Goal: Task Accomplishment & Management: Manage account settings

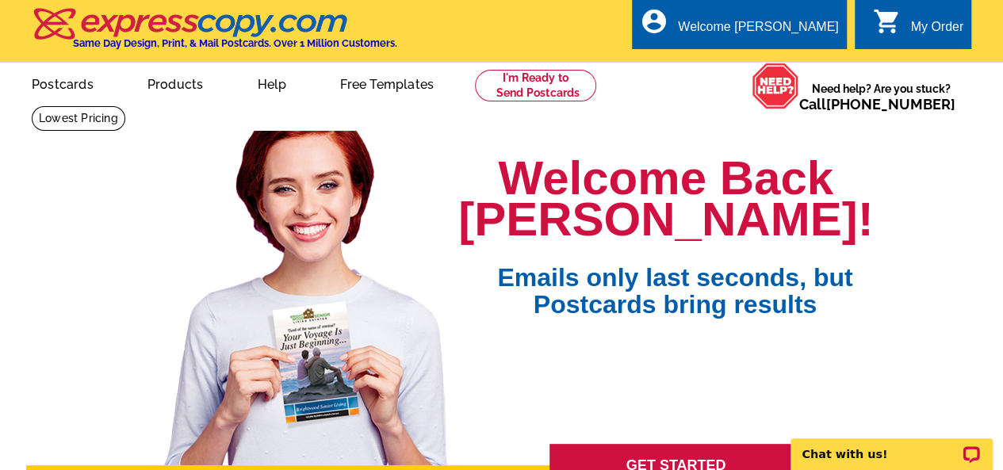
click at [959, 23] on div "My Order" at bounding box center [937, 31] width 53 height 22
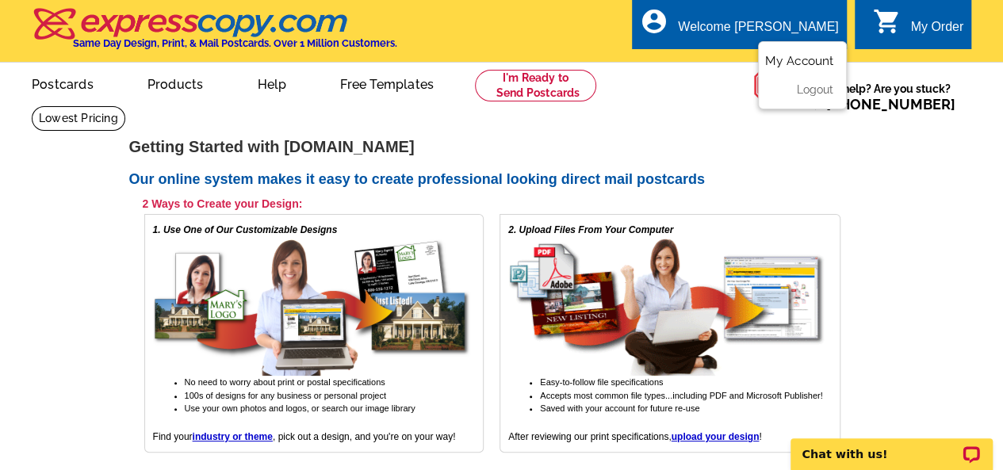
click at [795, 58] on link "My Account" at bounding box center [799, 61] width 68 height 14
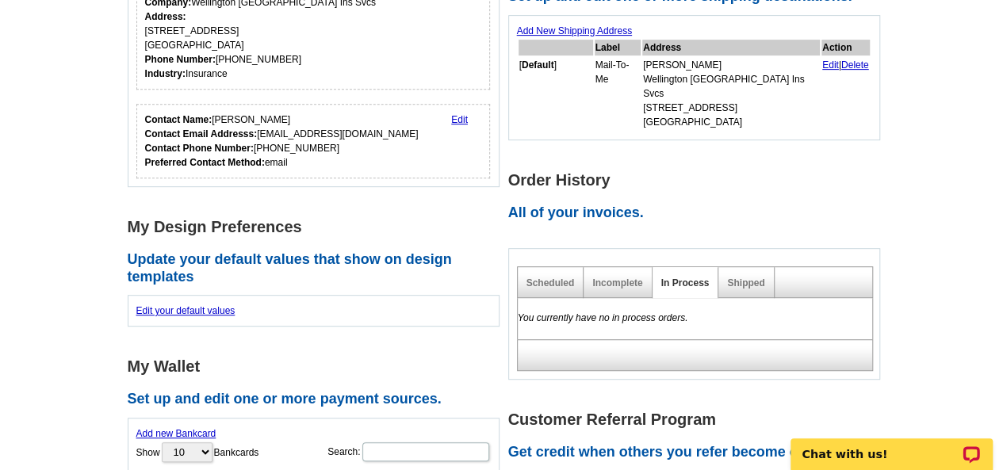
scroll to position [317, 0]
click at [569, 277] on link "Scheduled" at bounding box center [551, 282] width 48 height 11
click at [744, 277] on link "Shipped" at bounding box center [745, 282] width 37 height 11
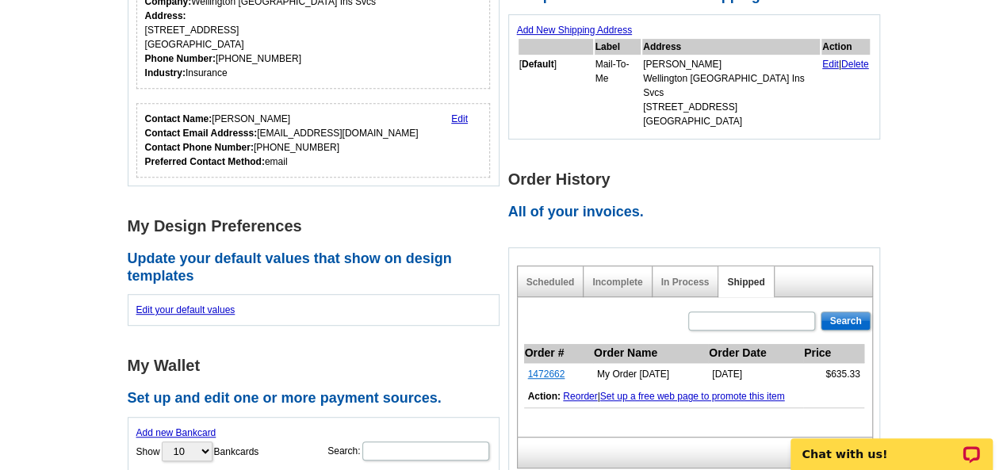
click at [548, 369] on link "1472662" at bounding box center [546, 374] width 37 height 11
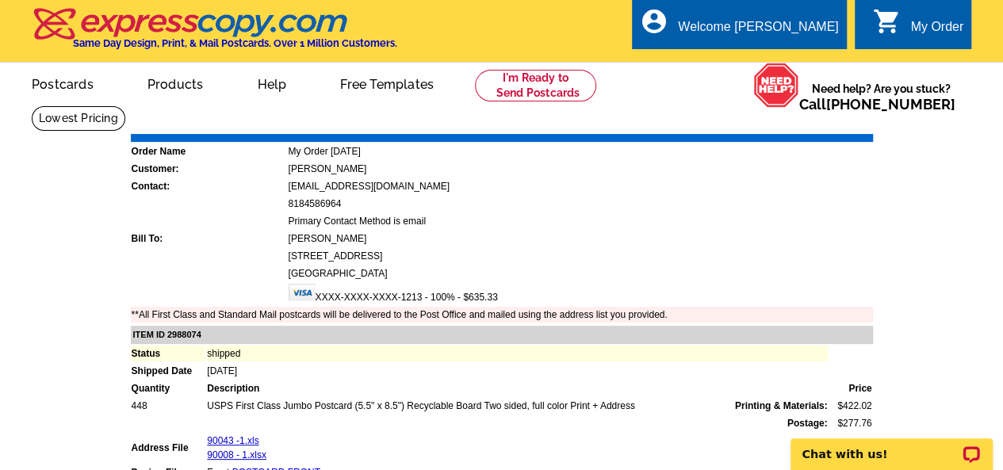
click at [745, 121] on link "Download Invoice" at bounding box center [732, 122] width 113 height 13
click at [727, 123] on link "Download Invoice" at bounding box center [732, 122] width 113 height 13
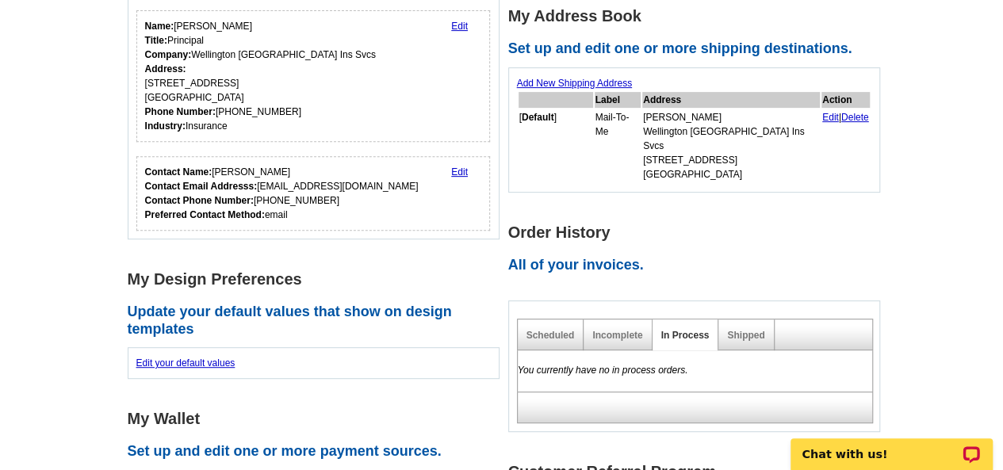
scroll to position [317, 0]
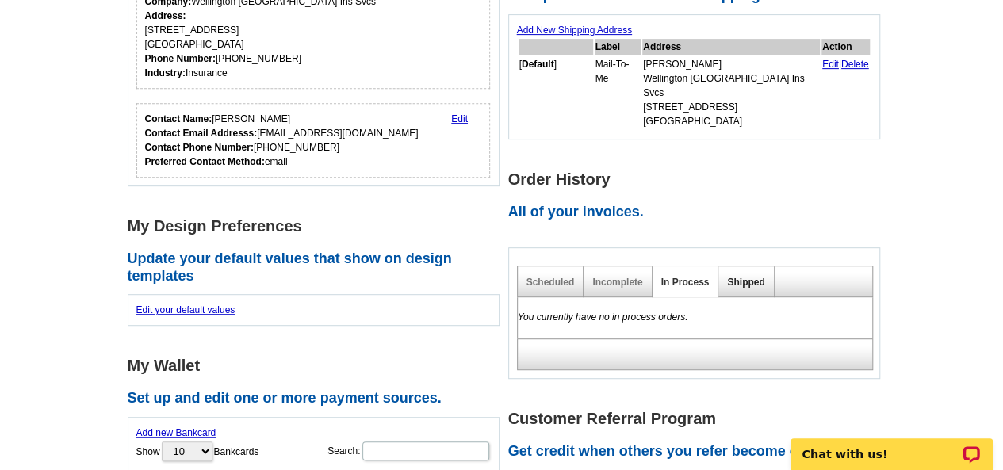
click at [741, 277] on link "Shipped" at bounding box center [745, 282] width 37 height 11
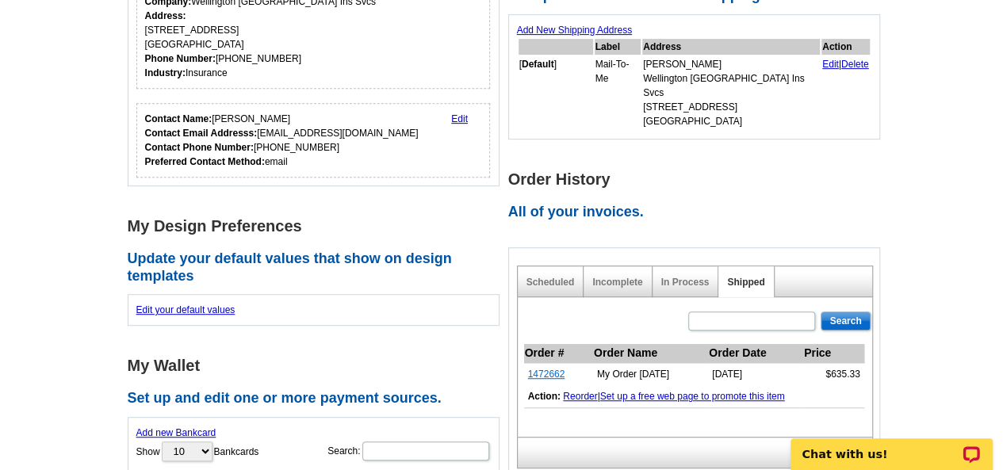
click at [544, 369] on link "1472662" at bounding box center [546, 374] width 37 height 11
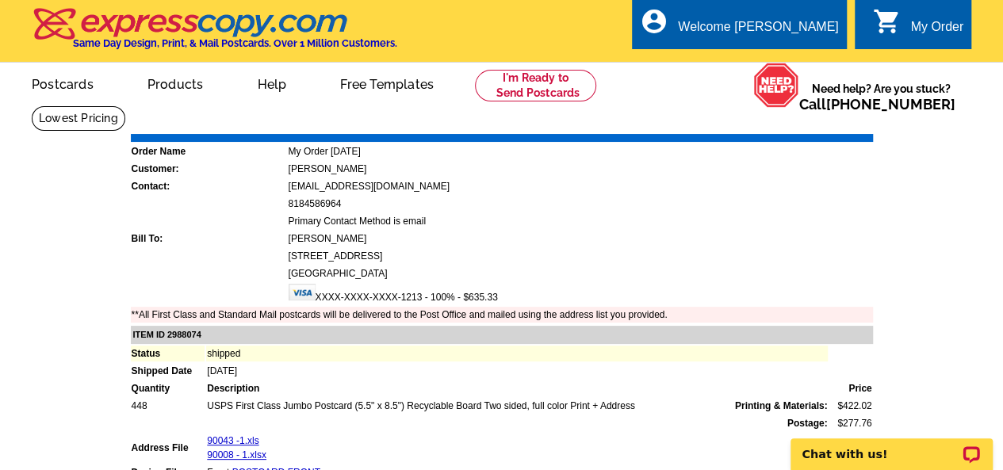
click at [733, 126] on link "Download Invoice" at bounding box center [732, 122] width 113 height 13
